Goal: Register for event/course

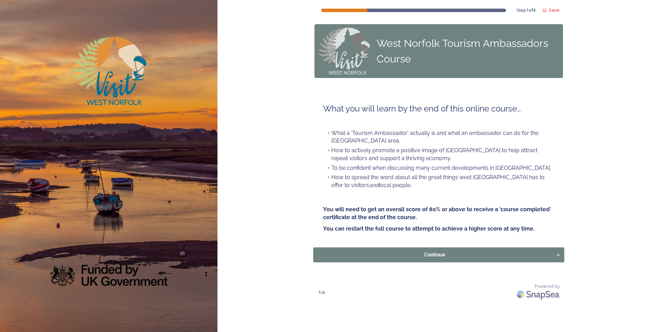
click at [431, 254] on div "Continue" at bounding box center [434, 254] width 235 height 7
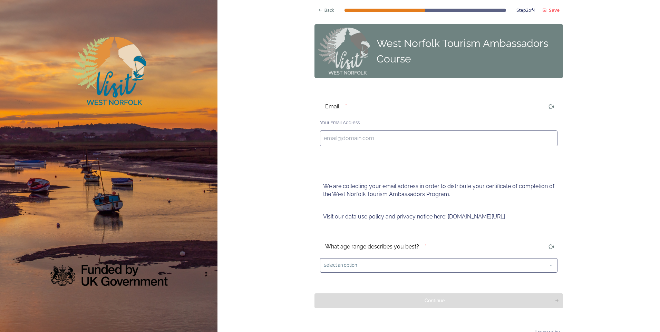
click at [328, 138] on input at bounding box center [439, 139] width 238 height 16
type input "[PERSON_NAME][EMAIL_ADDRESS][PERSON_NAME][DOMAIN_NAME]"
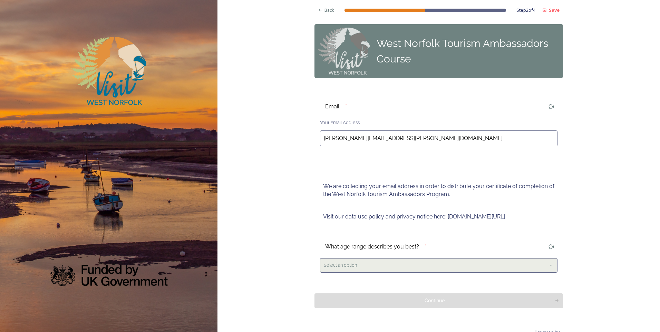
click at [550, 265] on icon at bounding box center [551, 265] width 2 height 1
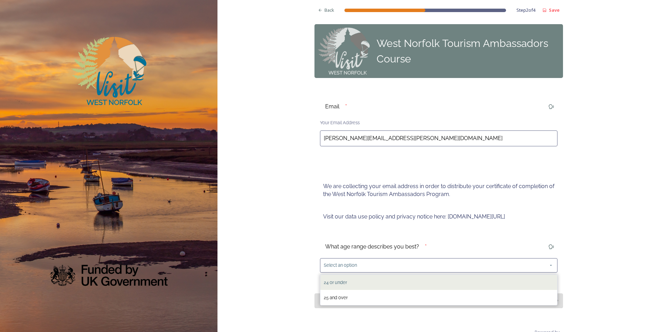
click at [344, 282] on span "24 or under" at bounding box center [335, 282] width 23 height 5
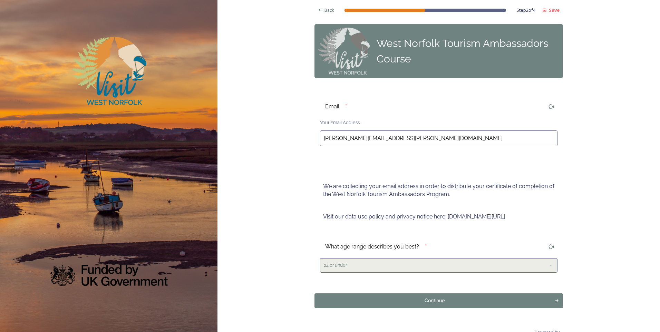
click at [550, 266] on icon at bounding box center [551, 266] width 6 height 6
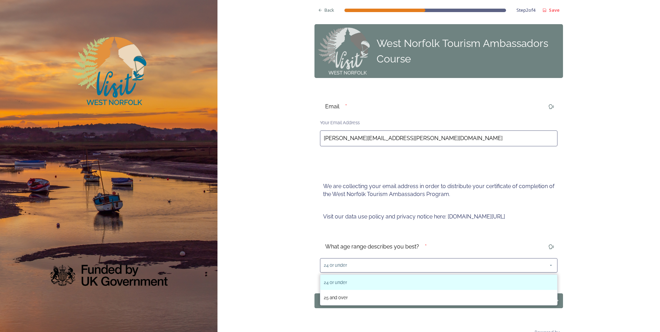
click at [342, 285] on div "24 or under" at bounding box center [335, 282] width 23 height 8
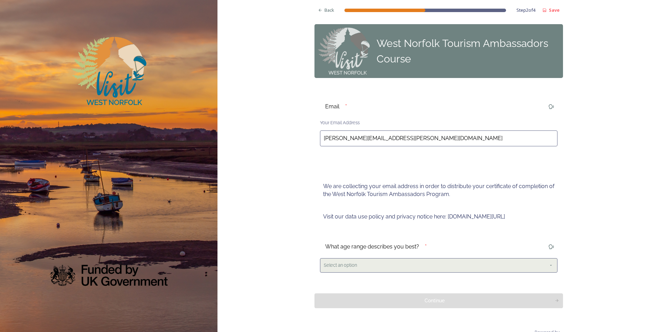
click at [548, 265] on icon at bounding box center [551, 266] width 6 height 6
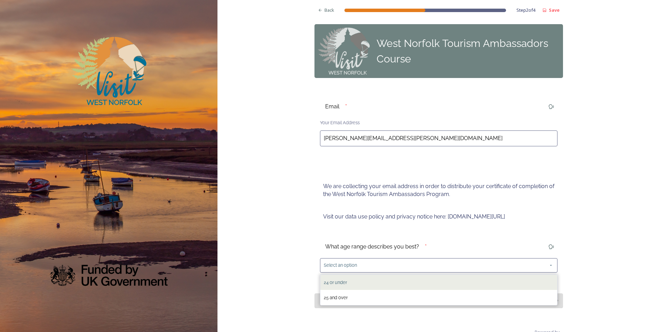
click at [331, 282] on span "24 or under" at bounding box center [335, 282] width 23 height 5
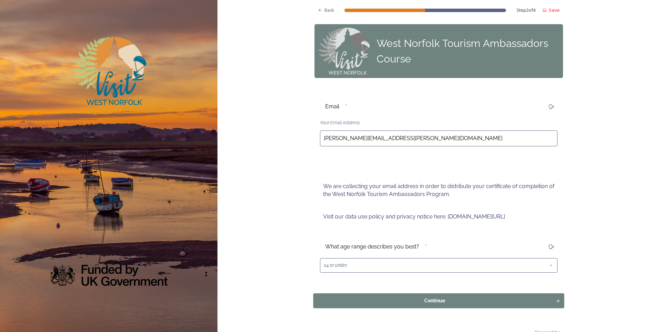
click at [435, 301] on div "Continue" at bounding box center [434, 300] width 235 height 7
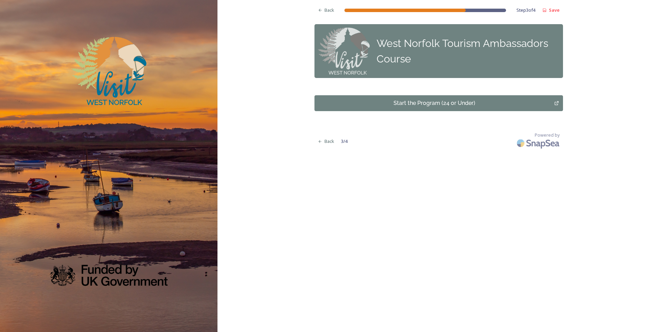
click at [433, 102] on div "Start the Program (24 or Under)" at bounding box center [434, 103] width 232 height 8
